Goal: Information Seeking & Learning: Learn about a topic

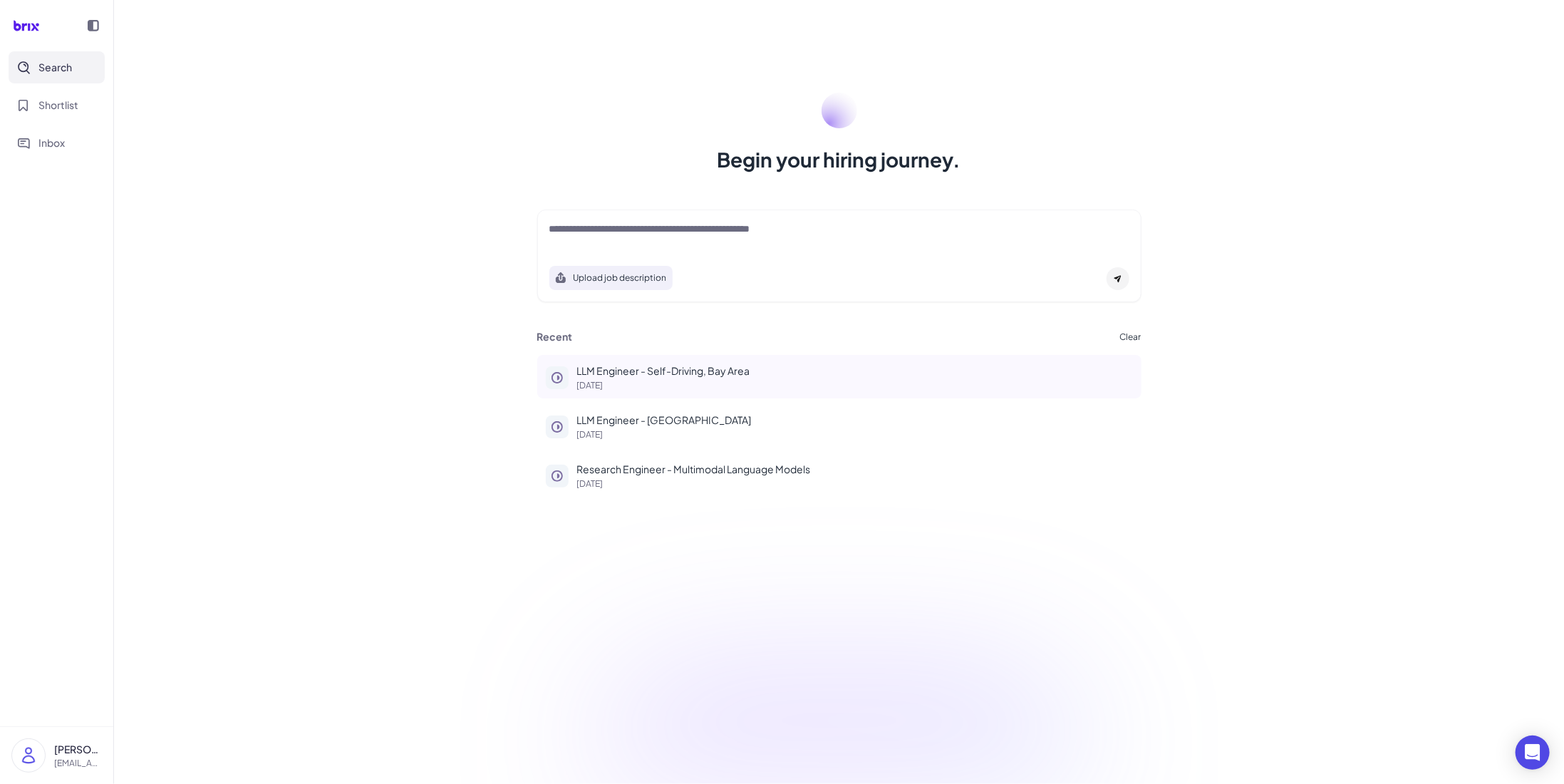
click at [724, 374] on p "LLM Engineer - Self-Driving, Bay Area" at bounding box center [855, 371] width 555 height 15
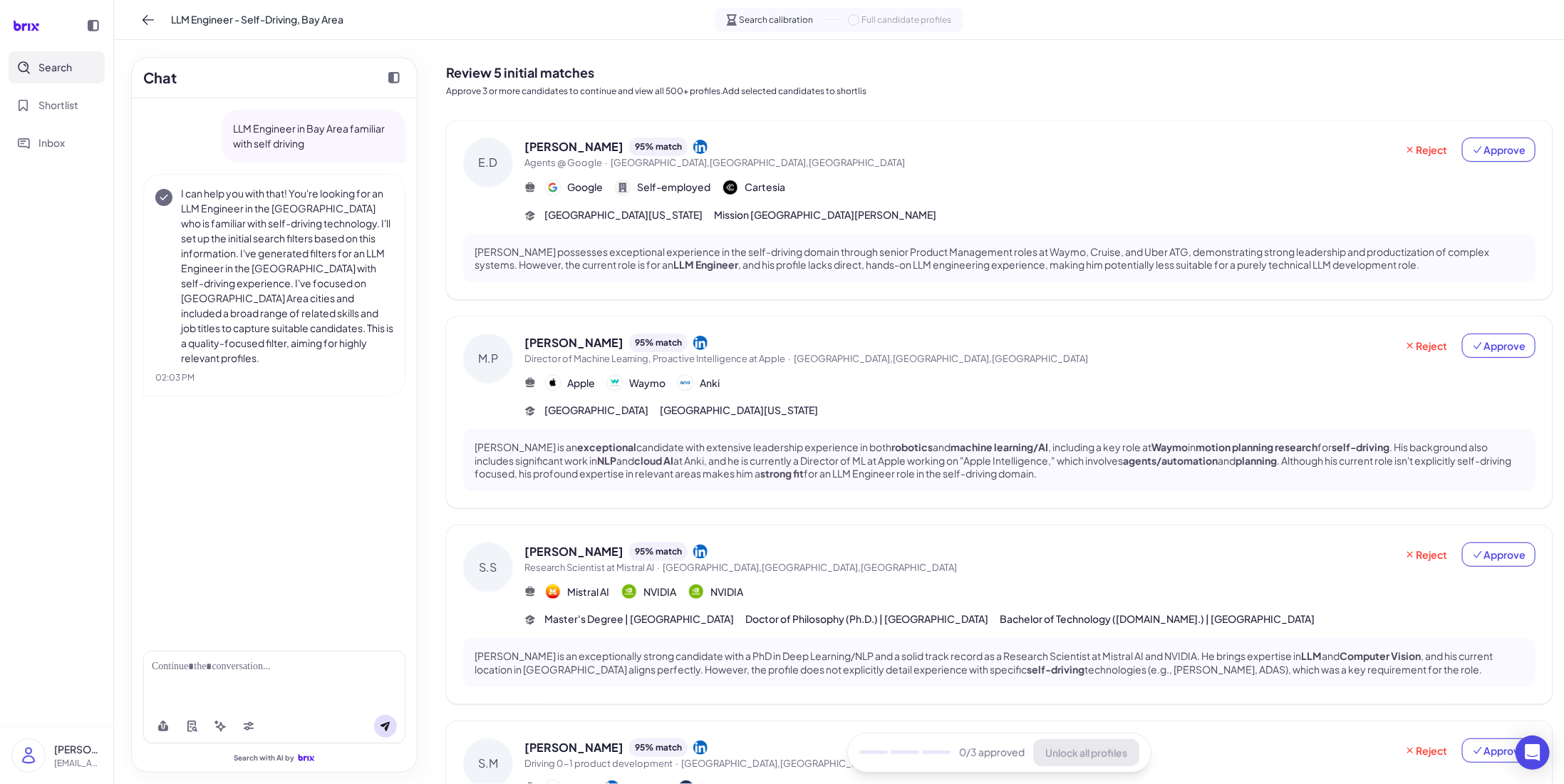
click at [913, 76] on h2 "Review 5 initial matches" at bounding box center [998, 72] width 1106 height 19
